Goal: Check status: Check status

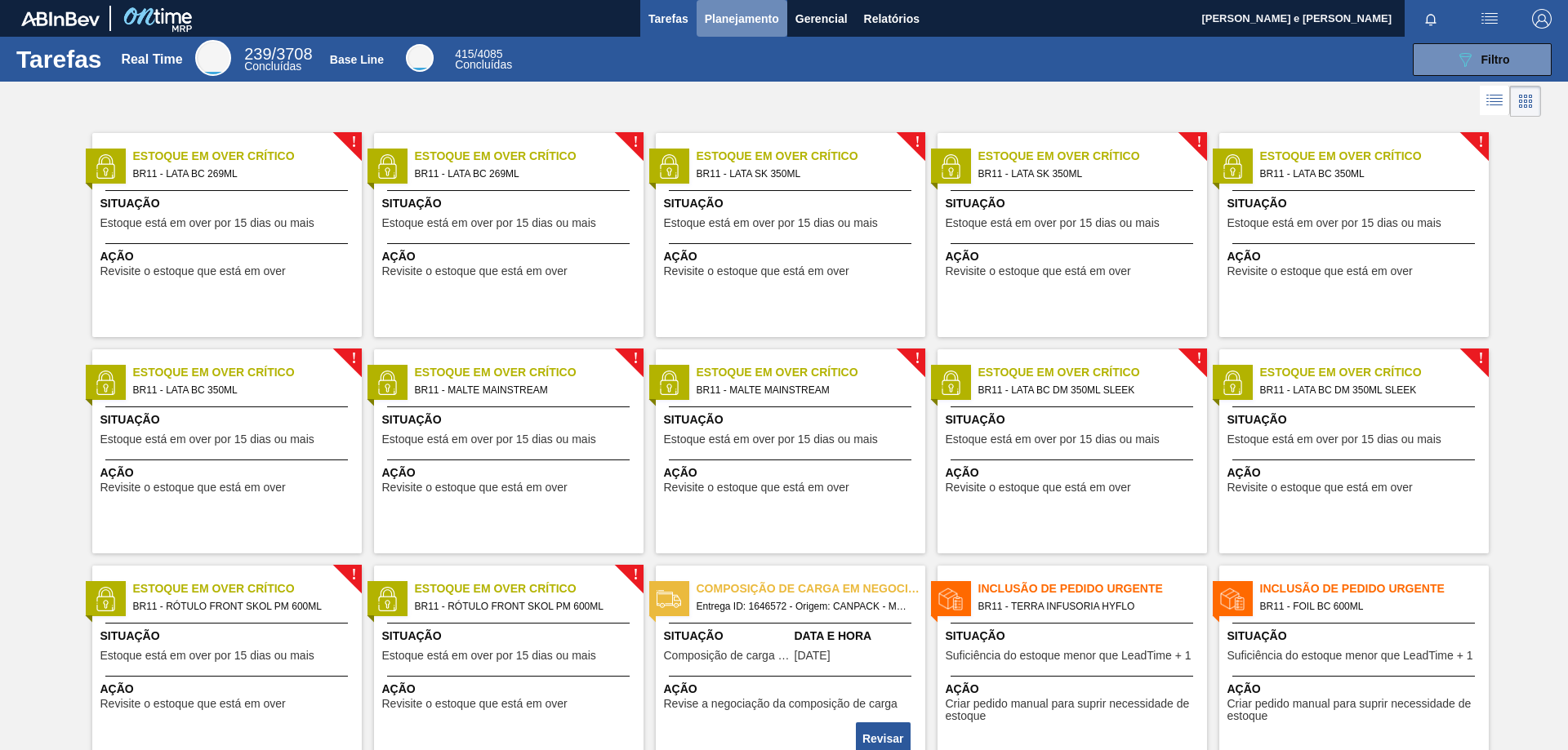
click at [748, 16] on span "Planejamento" at bounding box center [742, 19] width 74 height 19
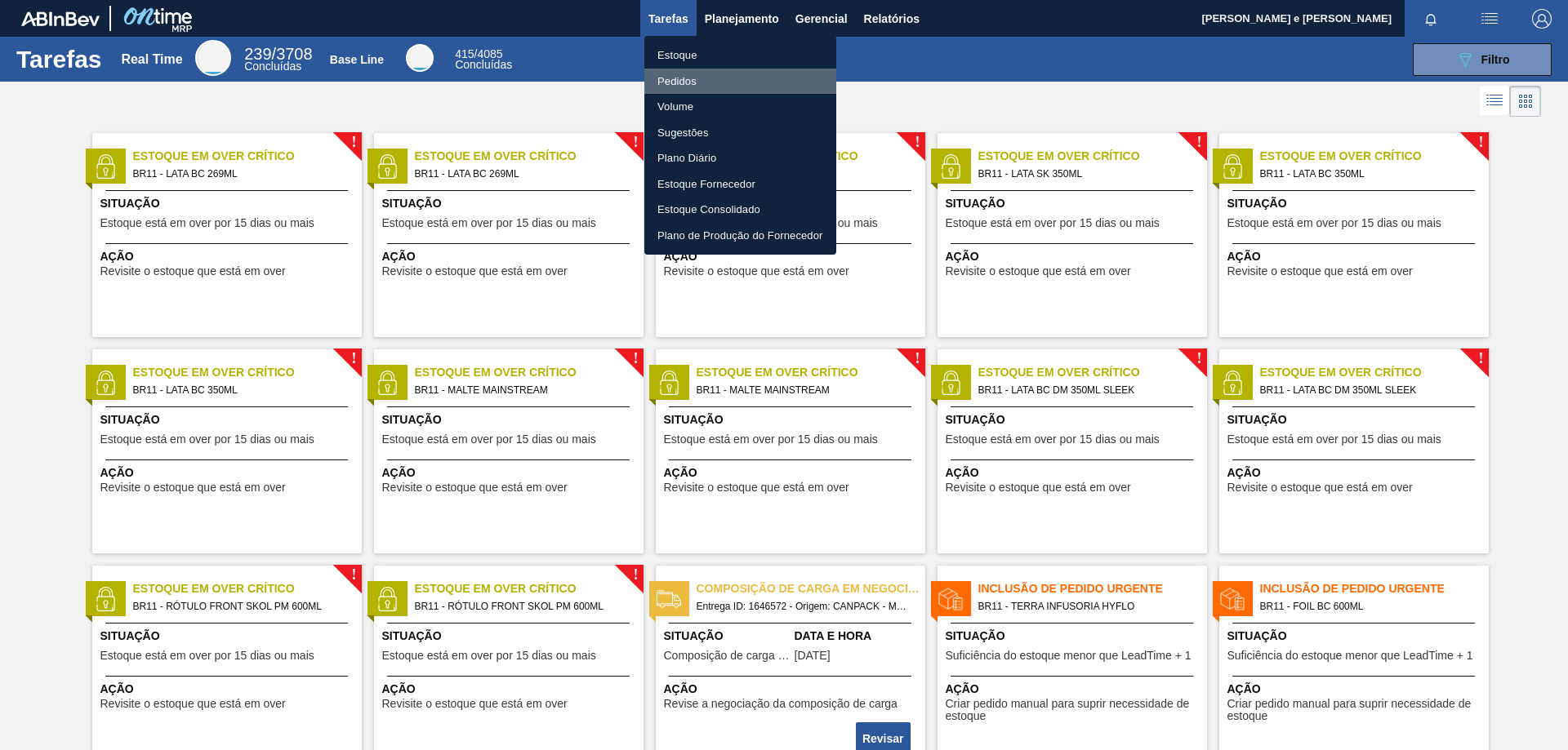
click at [674, 78] on li "Pedidos" at bounding box center [740, 81] width 192 height 26
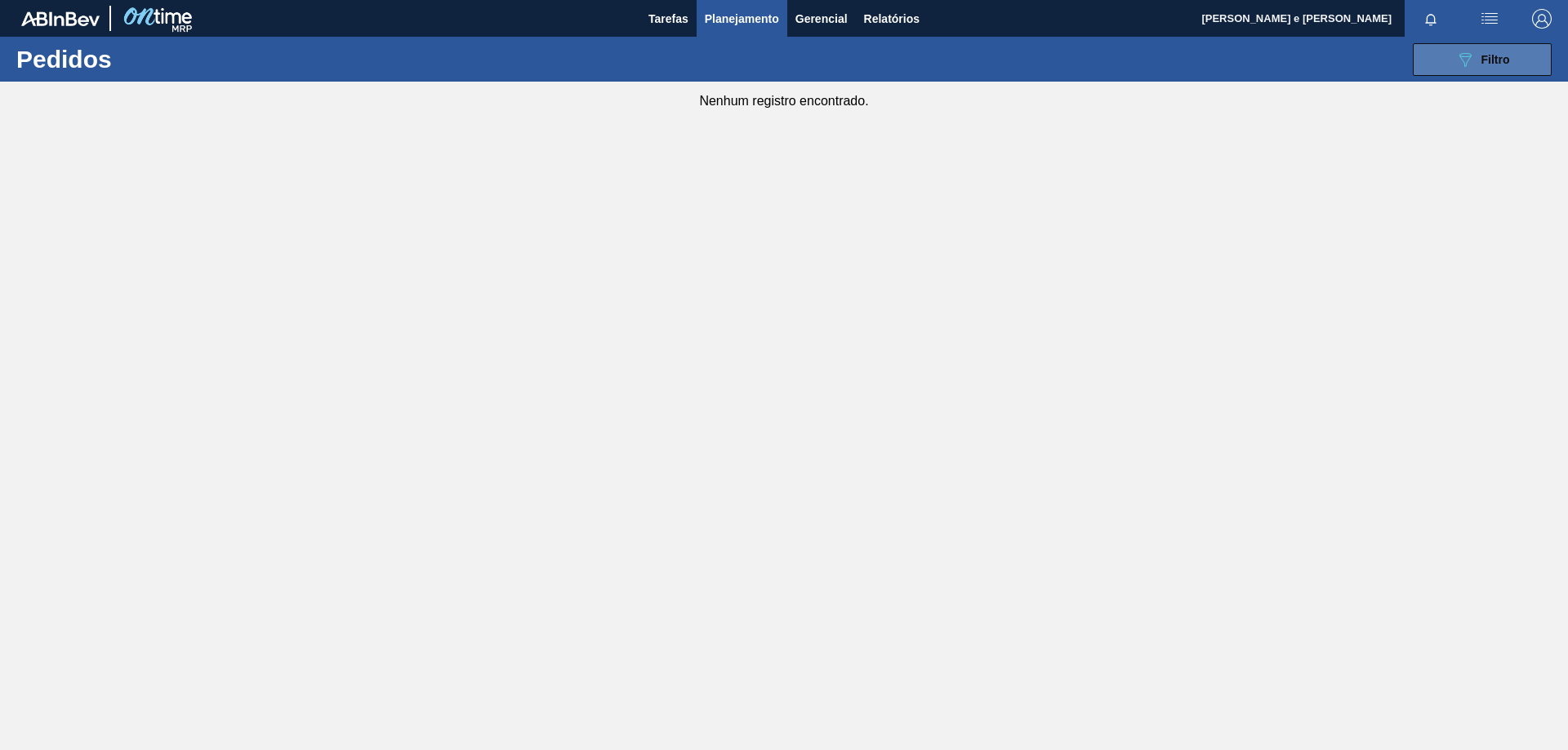
click at [1485, 56] on span "Filtro" at bounding box center [1496, 59] width 29 height 13
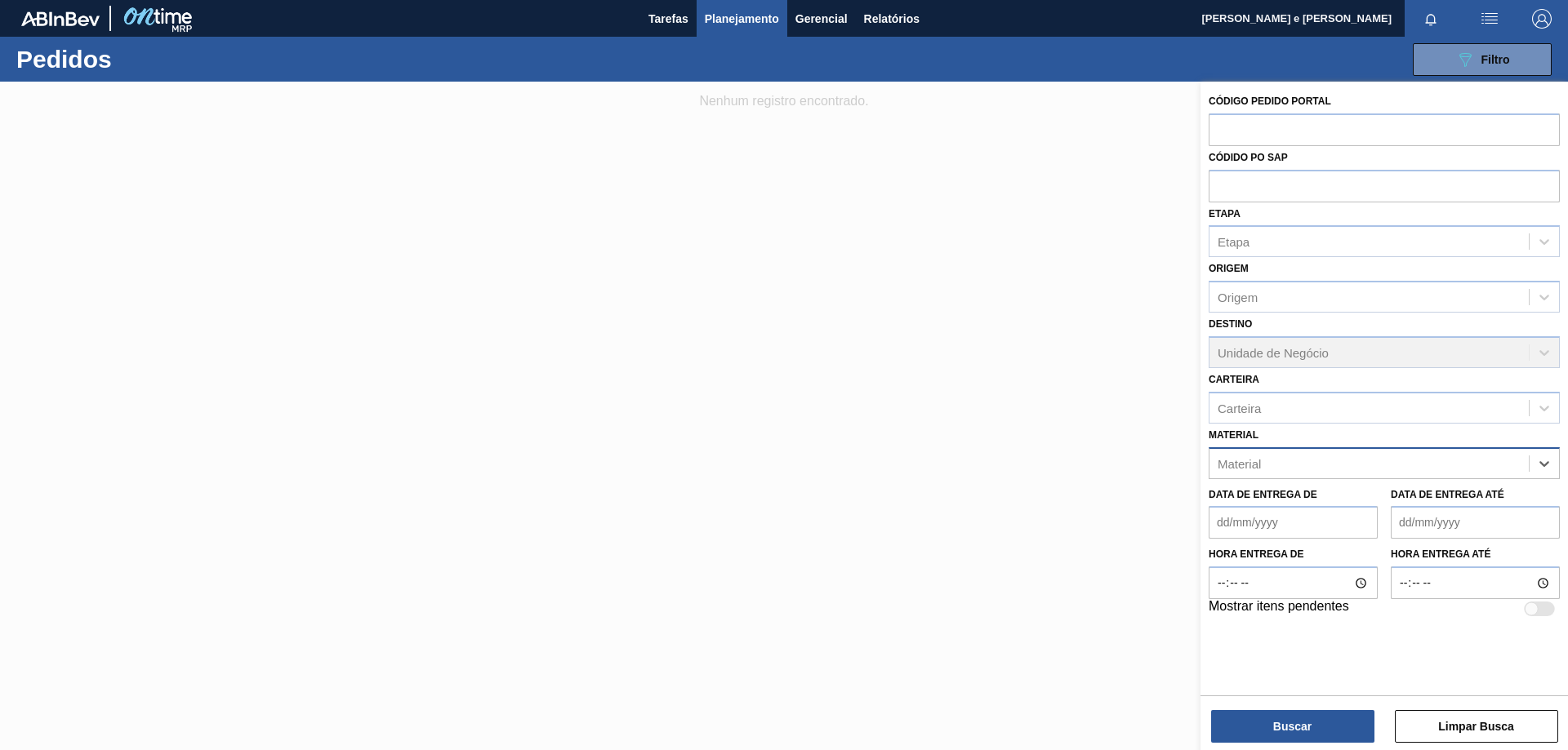
click at [1223, 463] on div "Material" at bounding box center [1238, 463] width 43 height 13
click at [1238, 457] on div "Material" at bounding box center [1238, 463] width 43 height 13
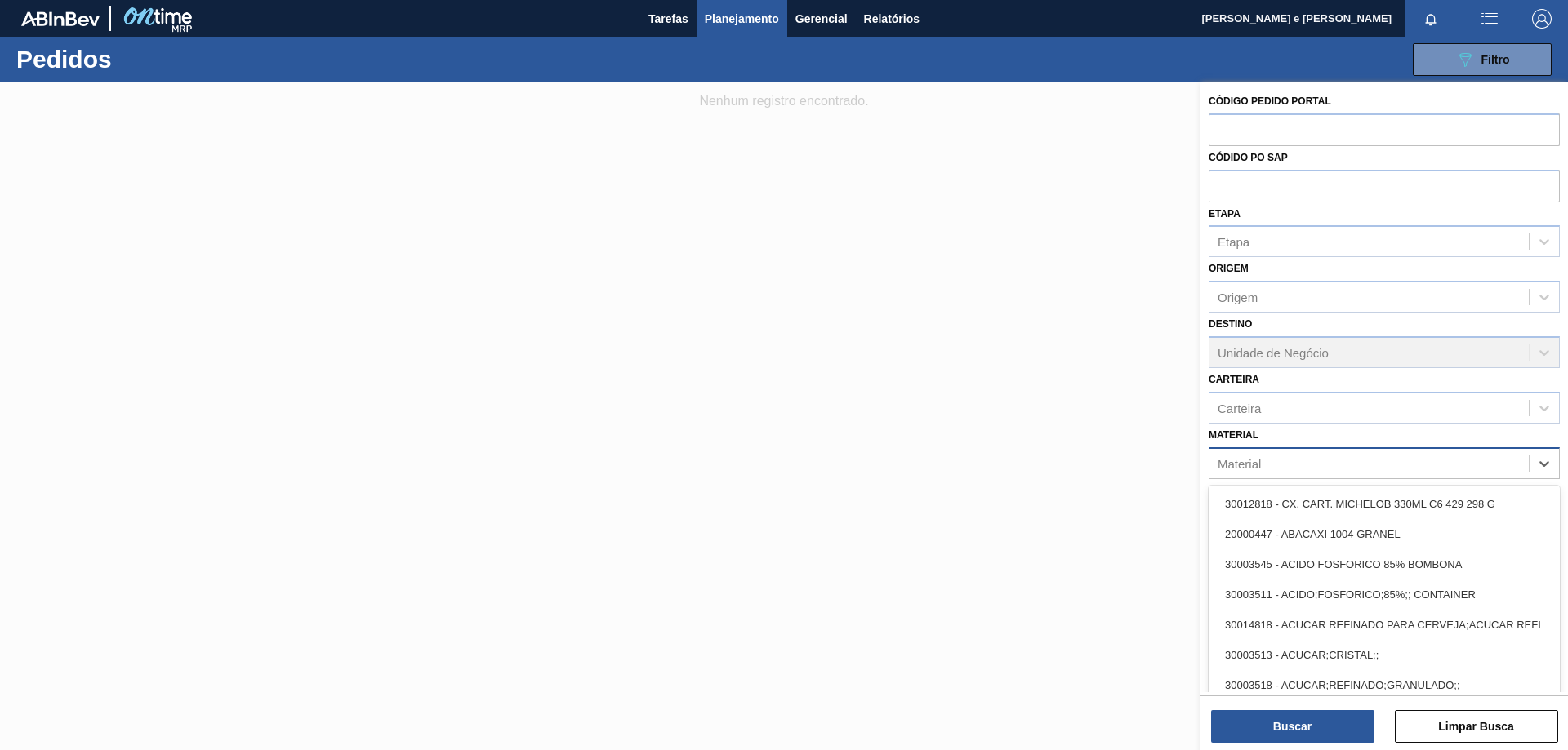
paste input "30012605"
type input "30012605"
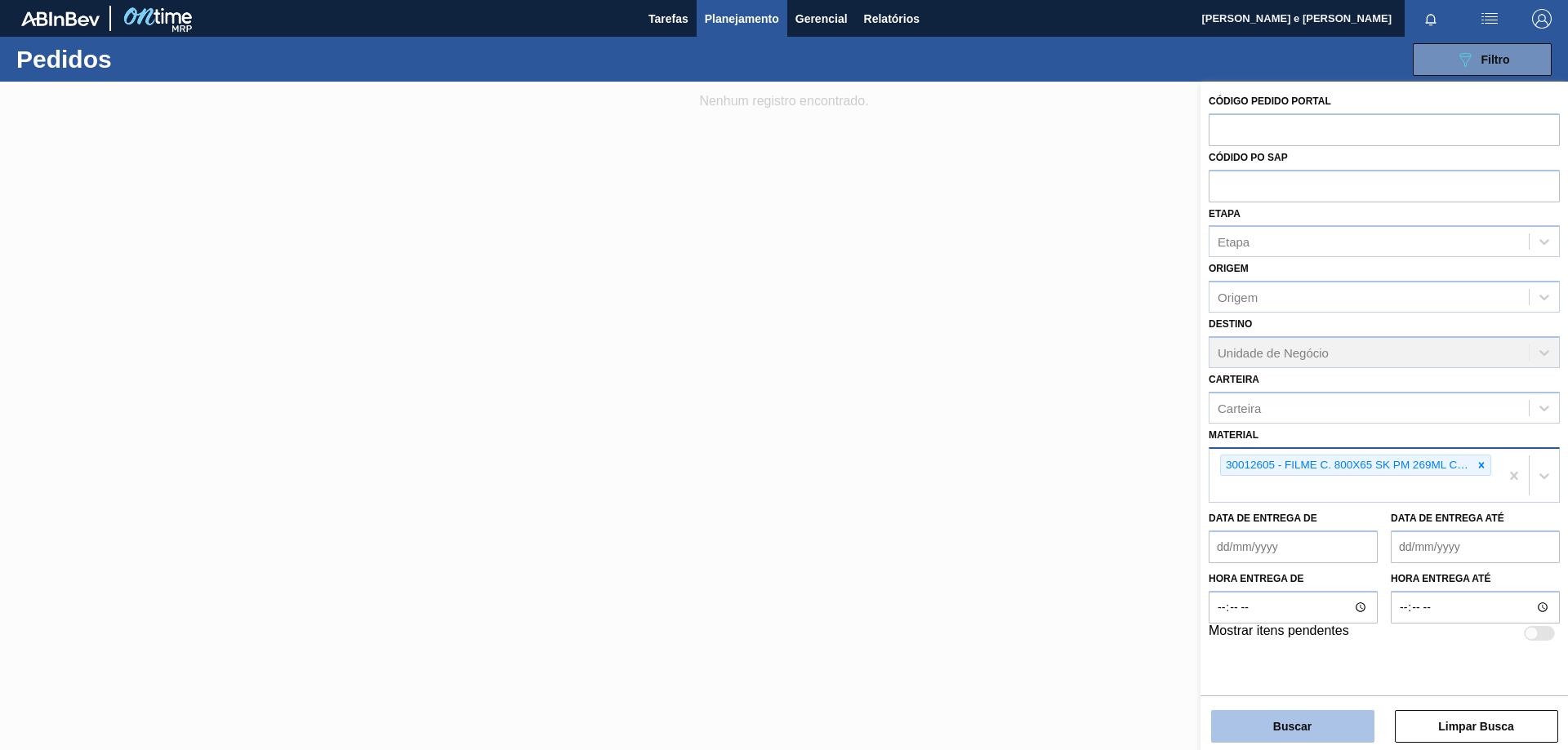
click at [1296, 715] on button "Buscar" at bounding box center [1293, 726] width 164 height 33
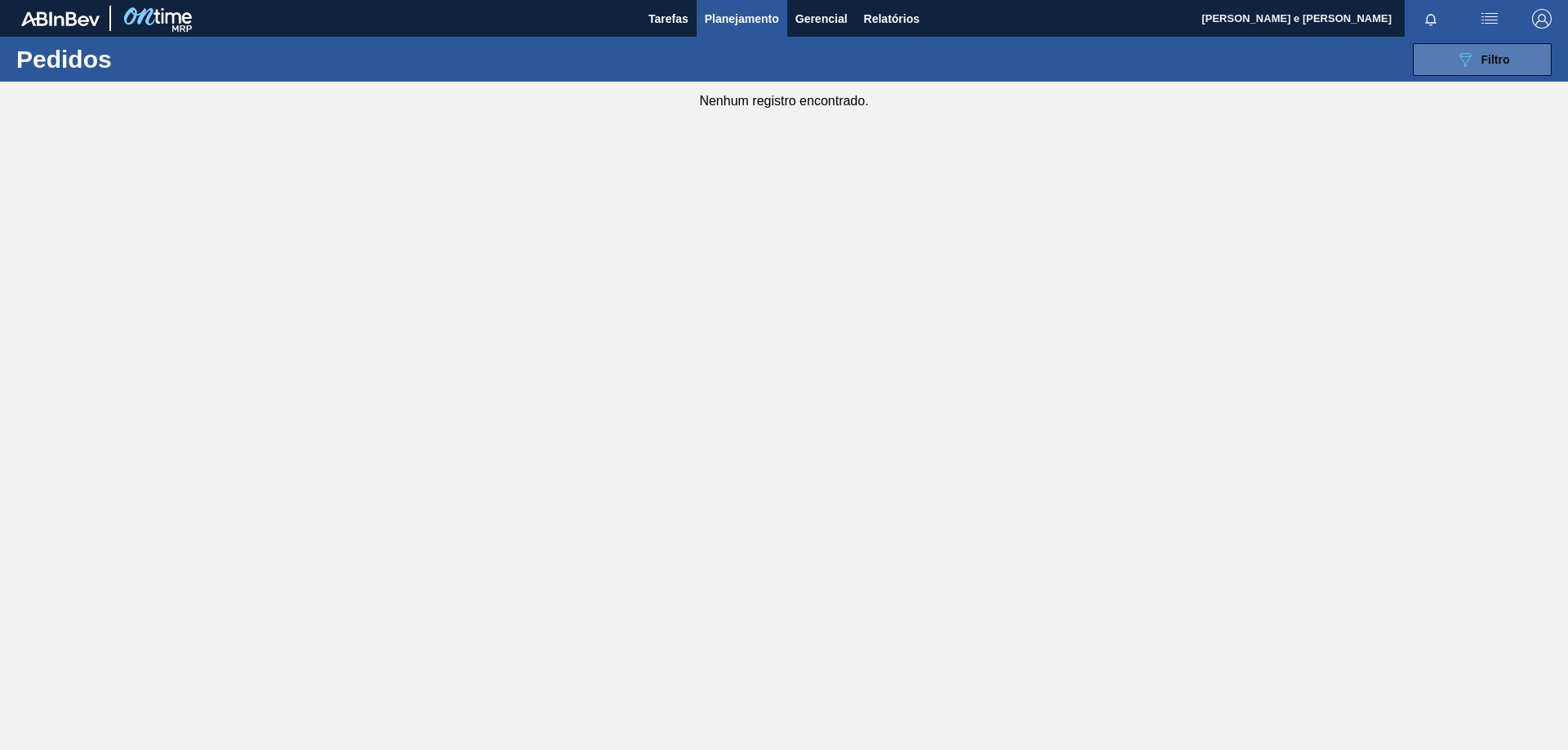
click at [1457, 52] on icon "089F7B8B-B2A5-4AFE-B5C0-19BA573D28AC" at bounding box center [1464, 59] width 19 height 19
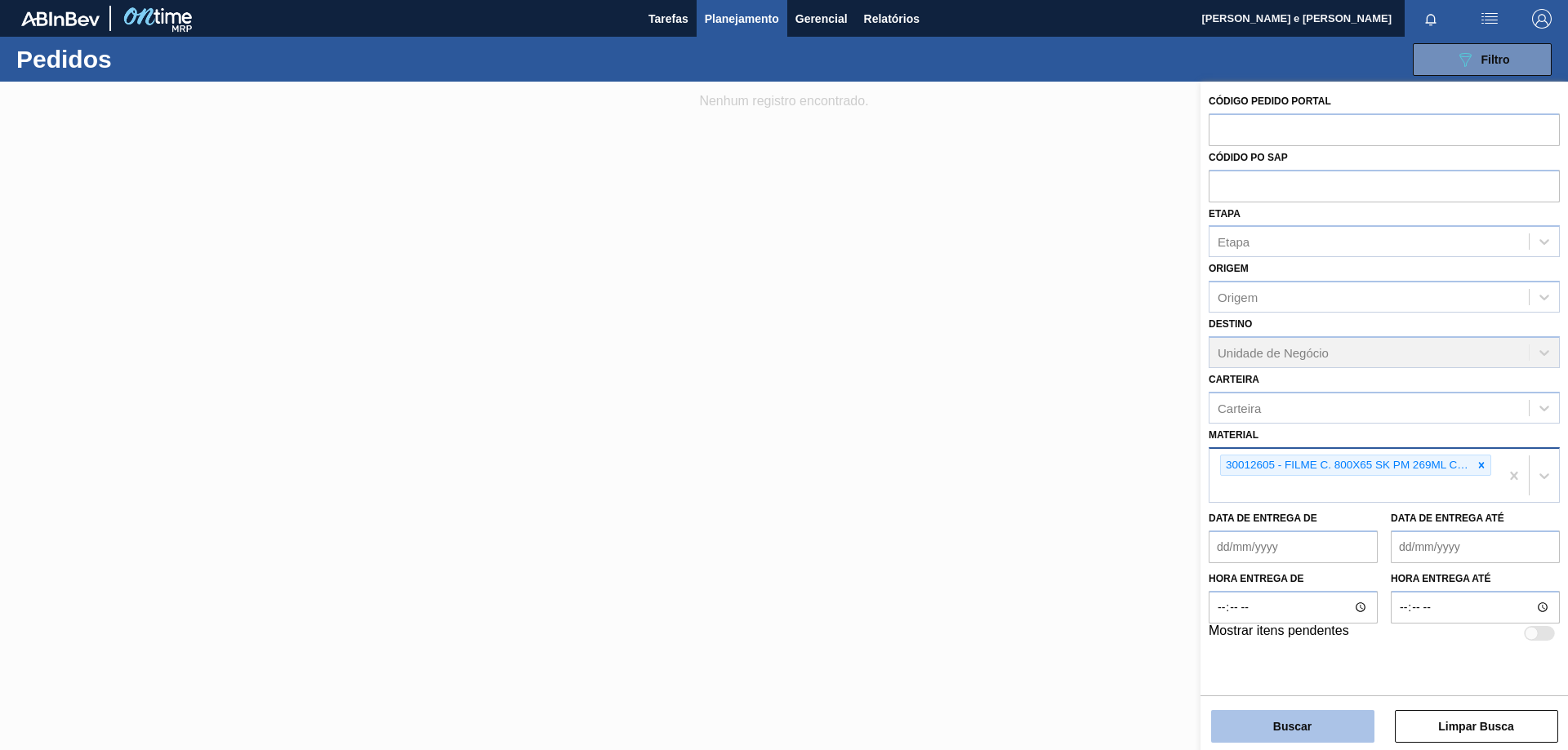
click at [1294, 728] on button "Buscar" at bounding box center [1293, 726] width 164 height 33
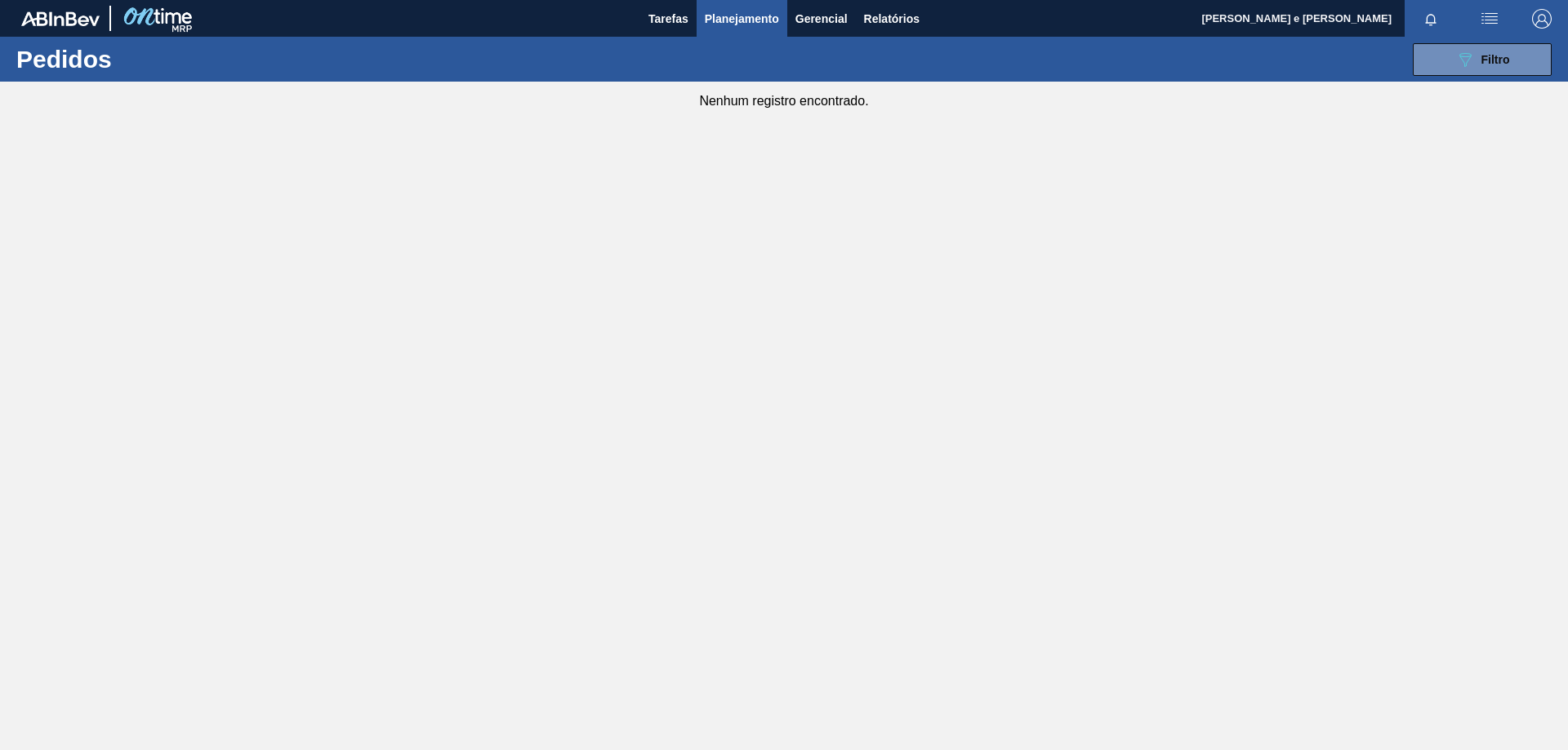
click at [752, 19] on span "Planejamento" at bounding box center [742, 19] width 74 height 19
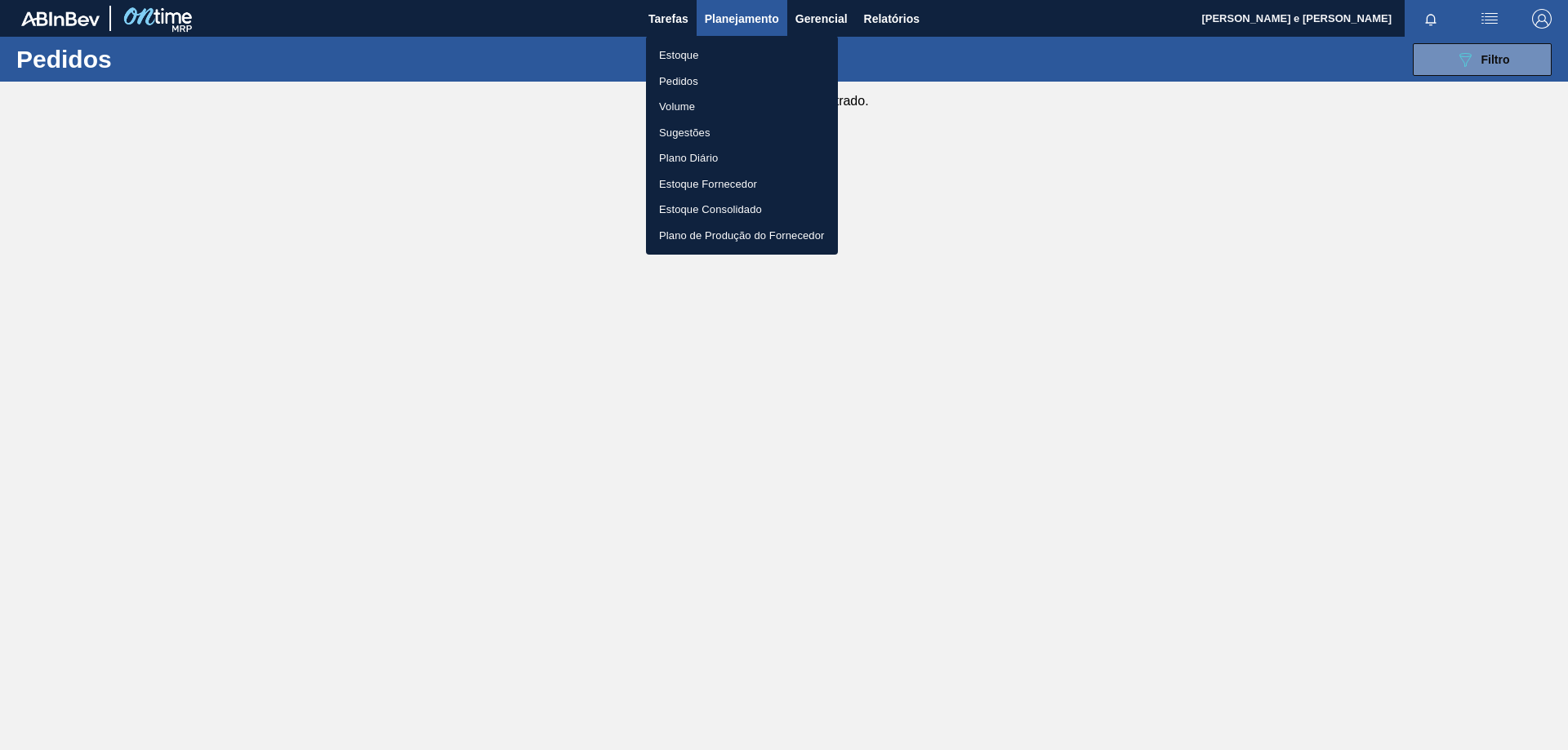
click at [671, 46] on li "Estoque" at bounding box center [742, 55] width 192 height 26
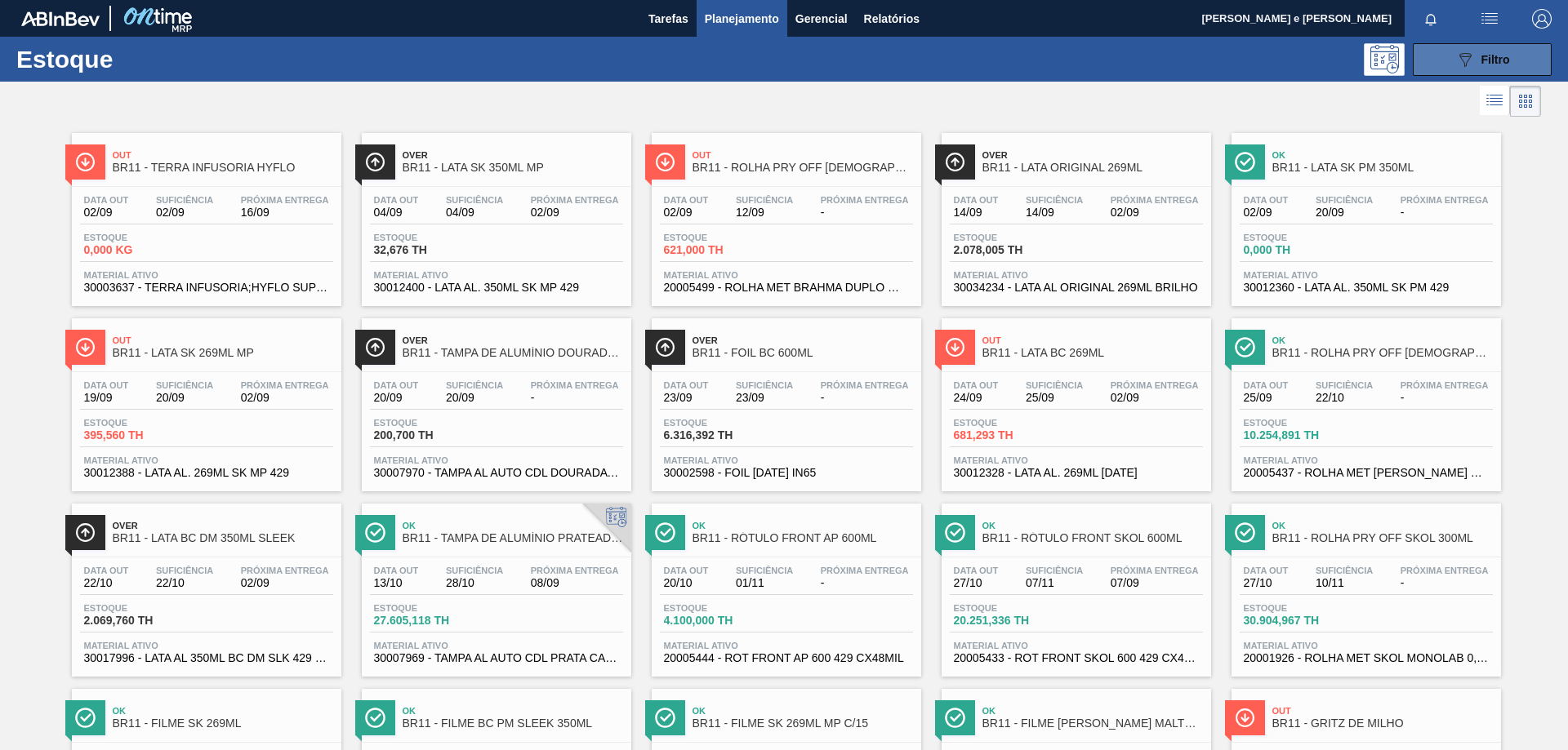
click at [1526, 48] on button "089F7B8B-B2A5-4AFE-B5C0-19BA573D28AC Filtro" at bounding box center [1482, 59] width 139 height 33
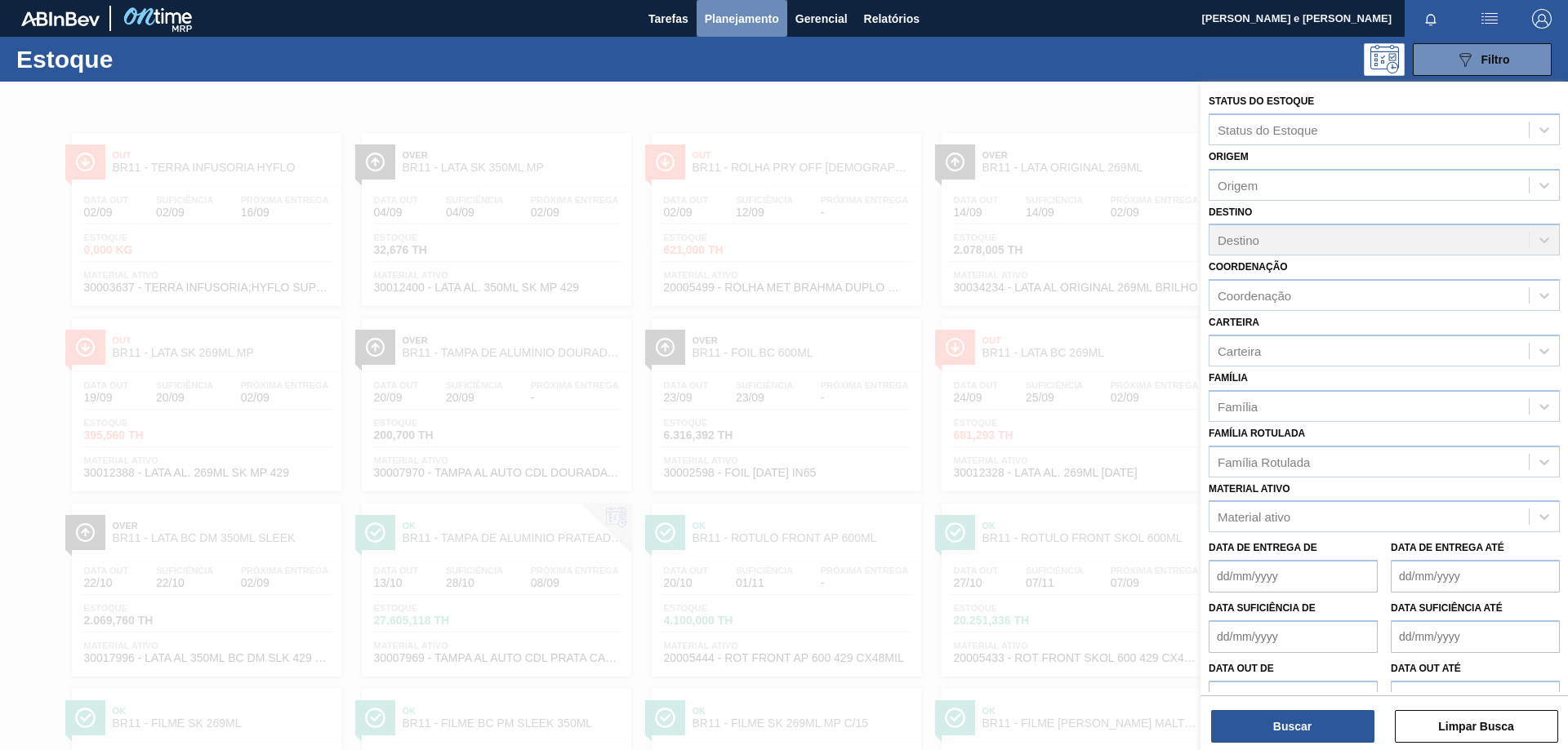
click at [738, 24] on span "Planejamento" at bounding box center [742, 19] width 74 height 19
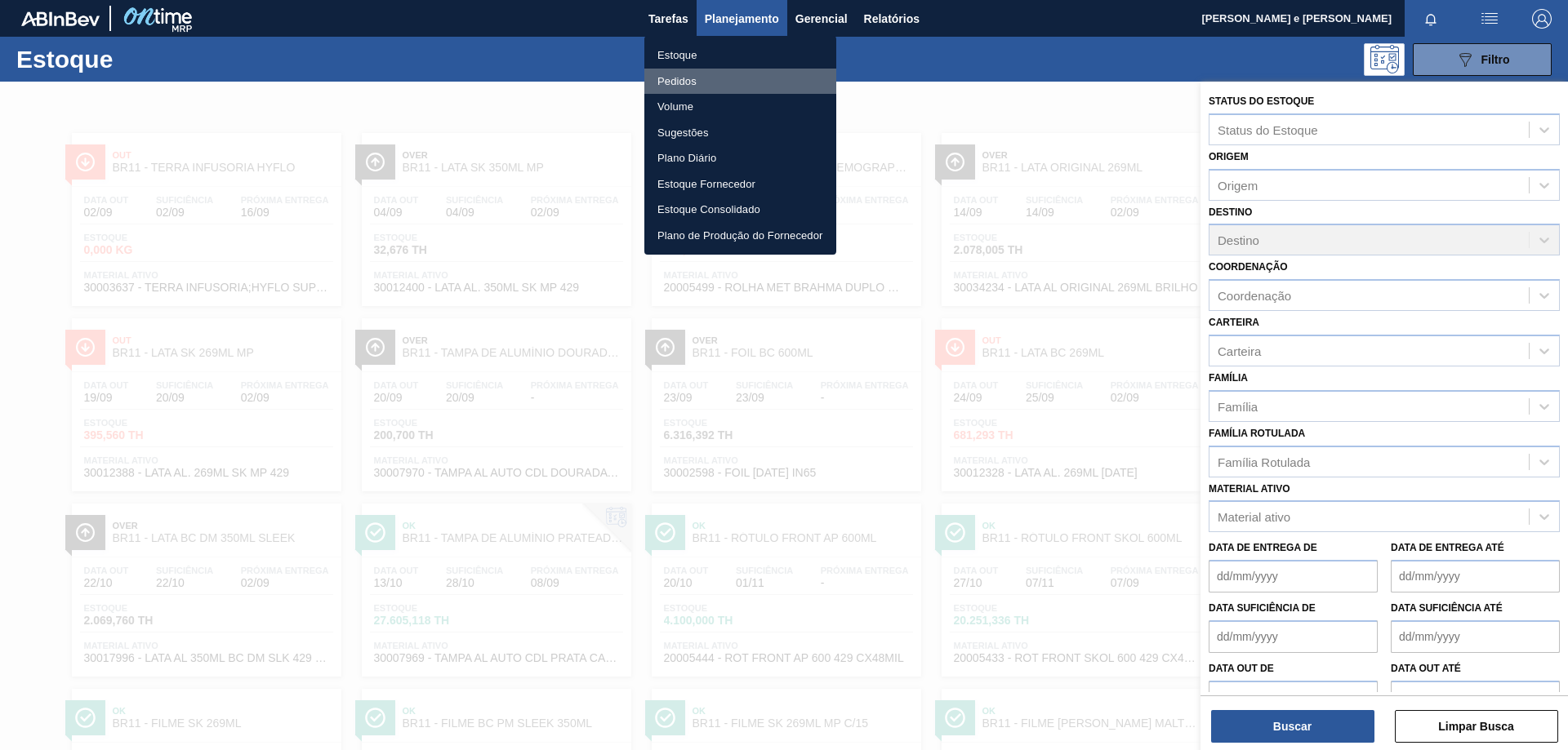
click at [685, 82] on li "Pedidos" at bounding box center [740, 81] width 192 height 26
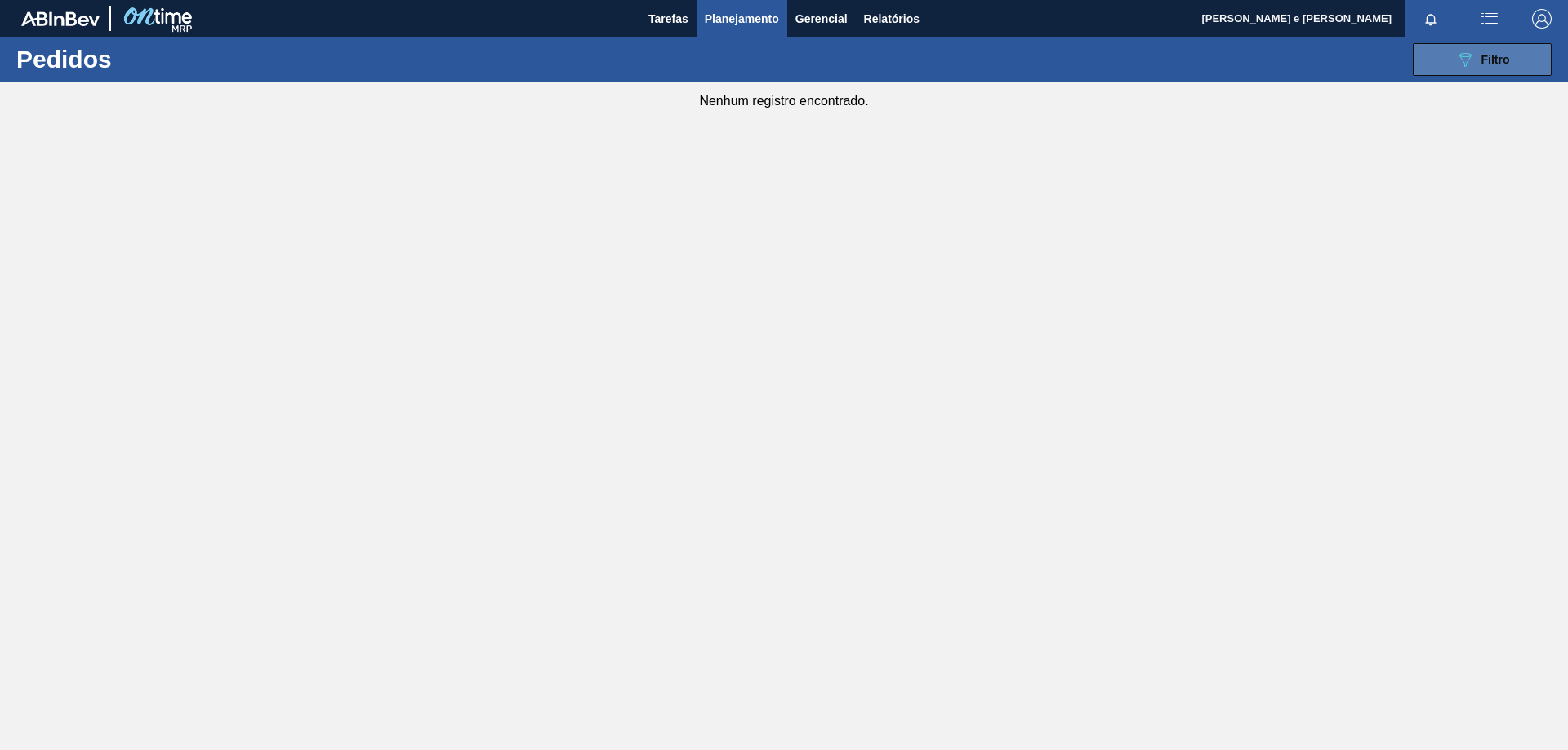
click at [1479, 62] on div "089F7B8B-B2A5-4AFE-B5C0-19BA573D28AC Filtro" at bounding box center [1482, 59] width 55 height 19
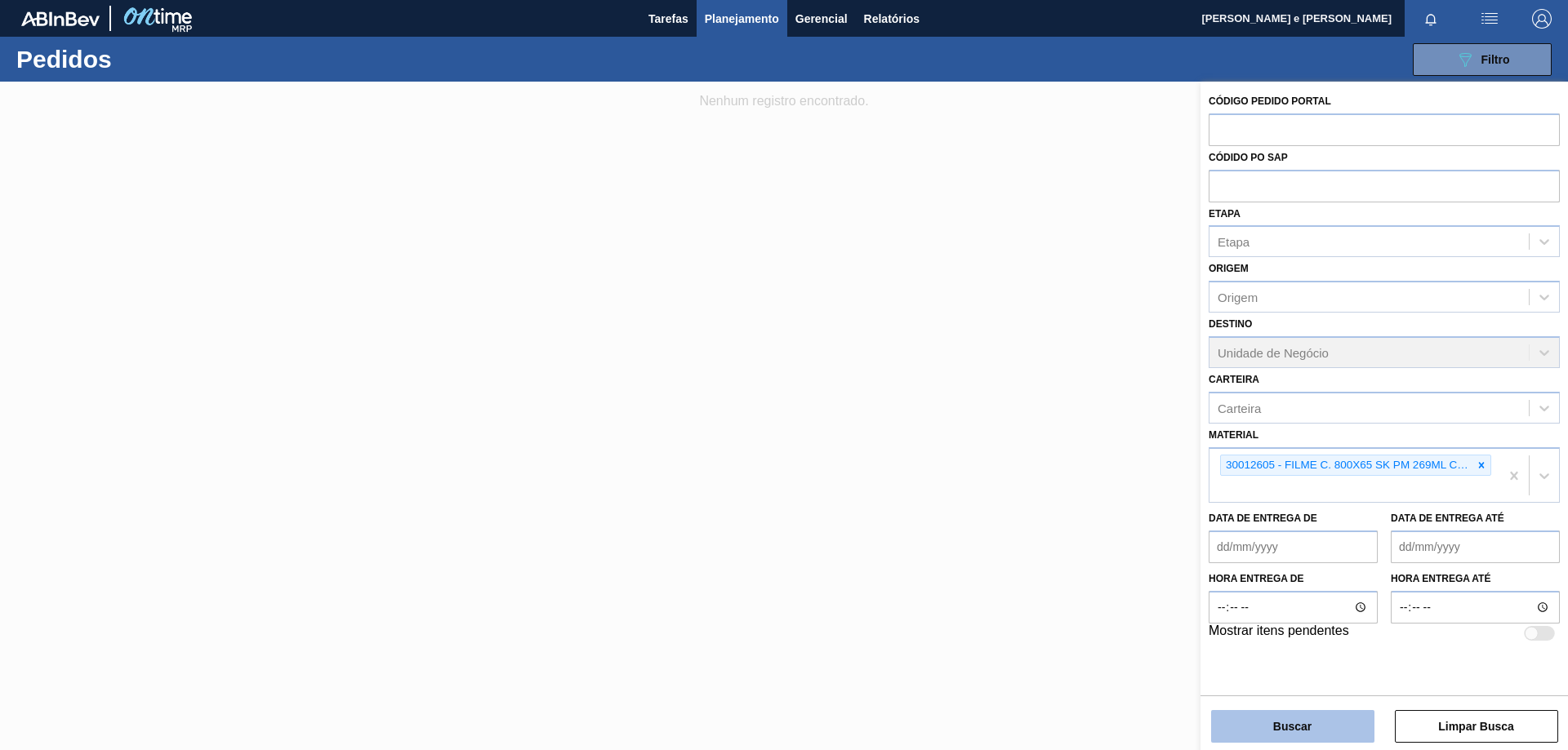
click at [1290, 731] on button "Buscar" at bounding box center [1293, 726] width 164 height 33
